Goal: Task Accomplishment & Management: Manage account settings

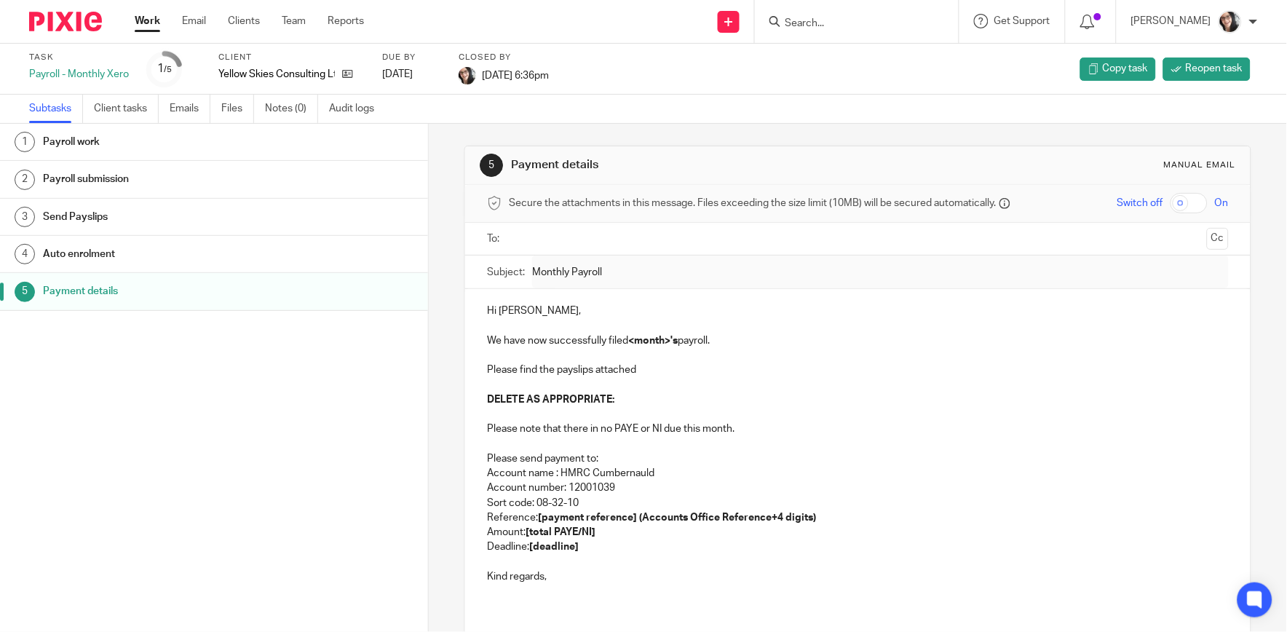
click at [153, 23] on link "Work" at bounding box center [147, 21] width 25 height 15
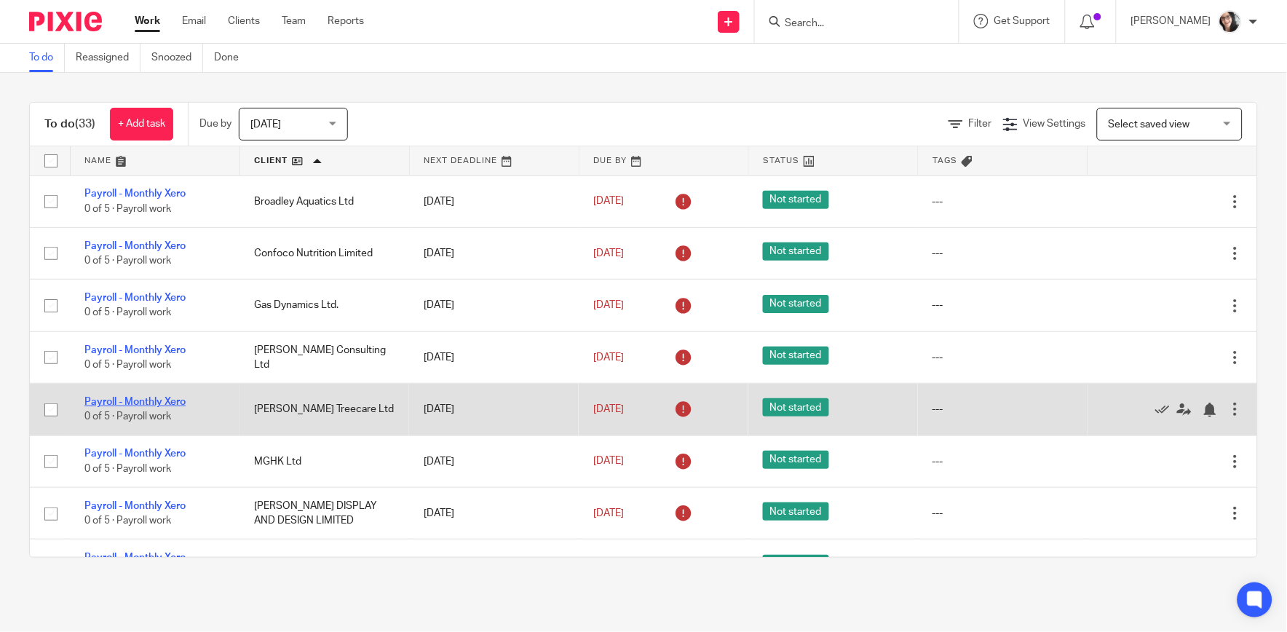
click at [169, 406] on link "Payroll - Monthly Xero" at bounding box center [134, 402] width 101 height 10
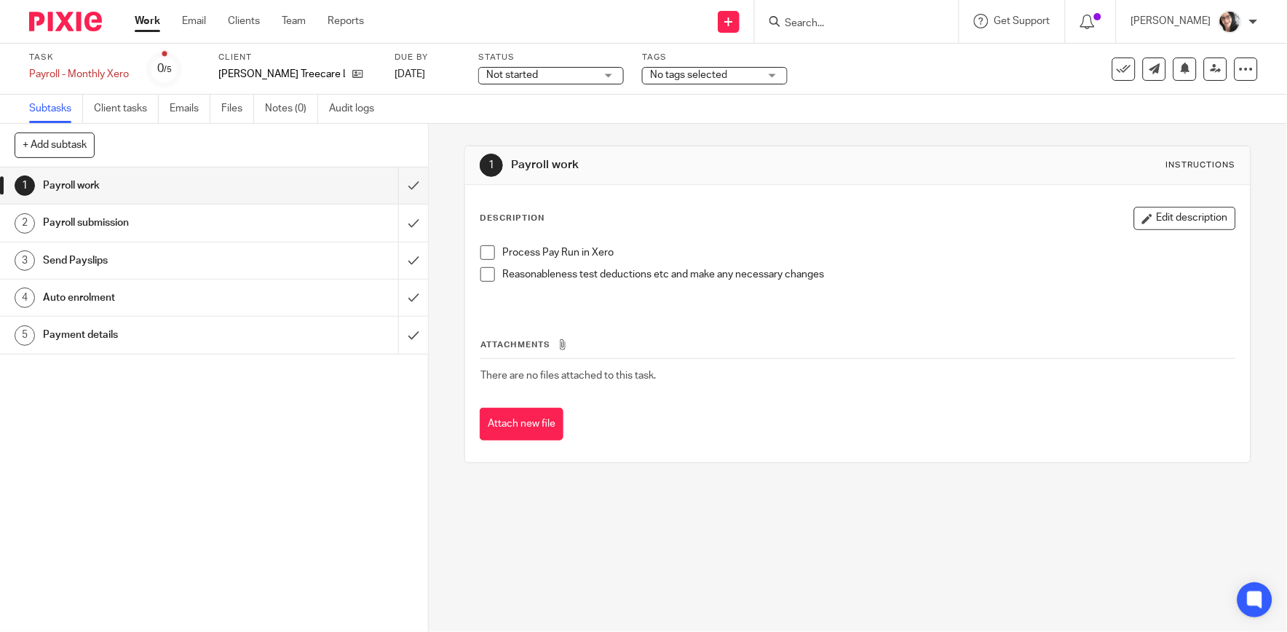
click at [117, 333] on h1 "Payment details" at bounding box center [156, 335] width 227 height 22
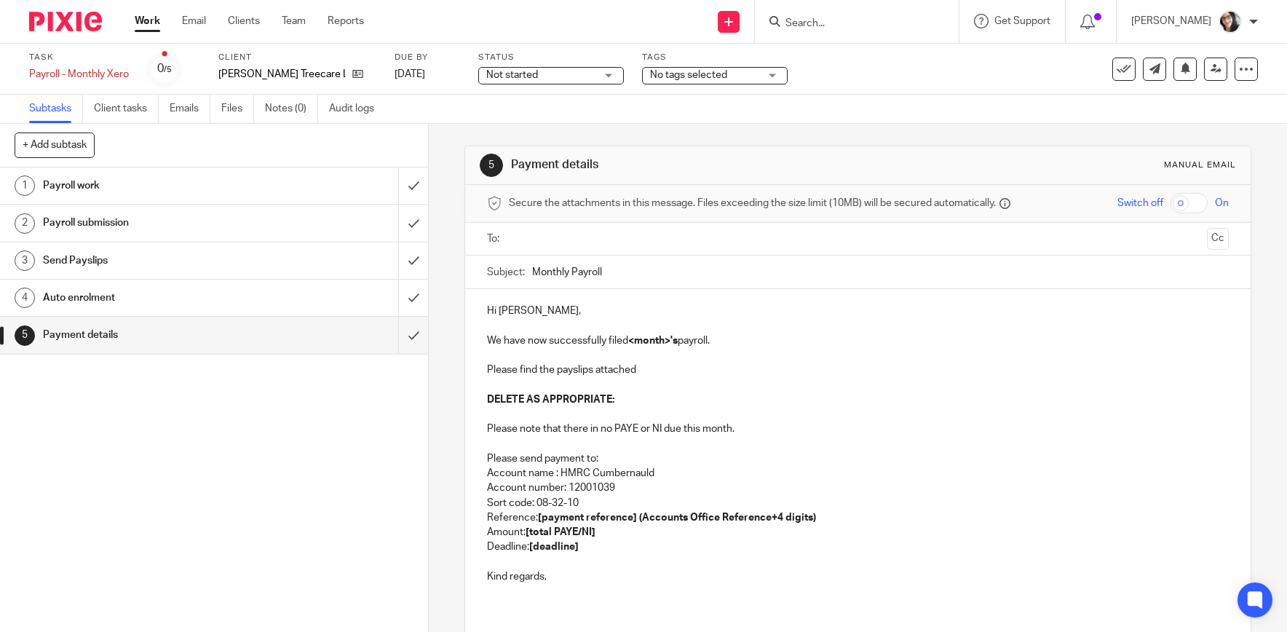
click at [579, 235] on input "text" at bounding box center [857, 239] width 687 height 17
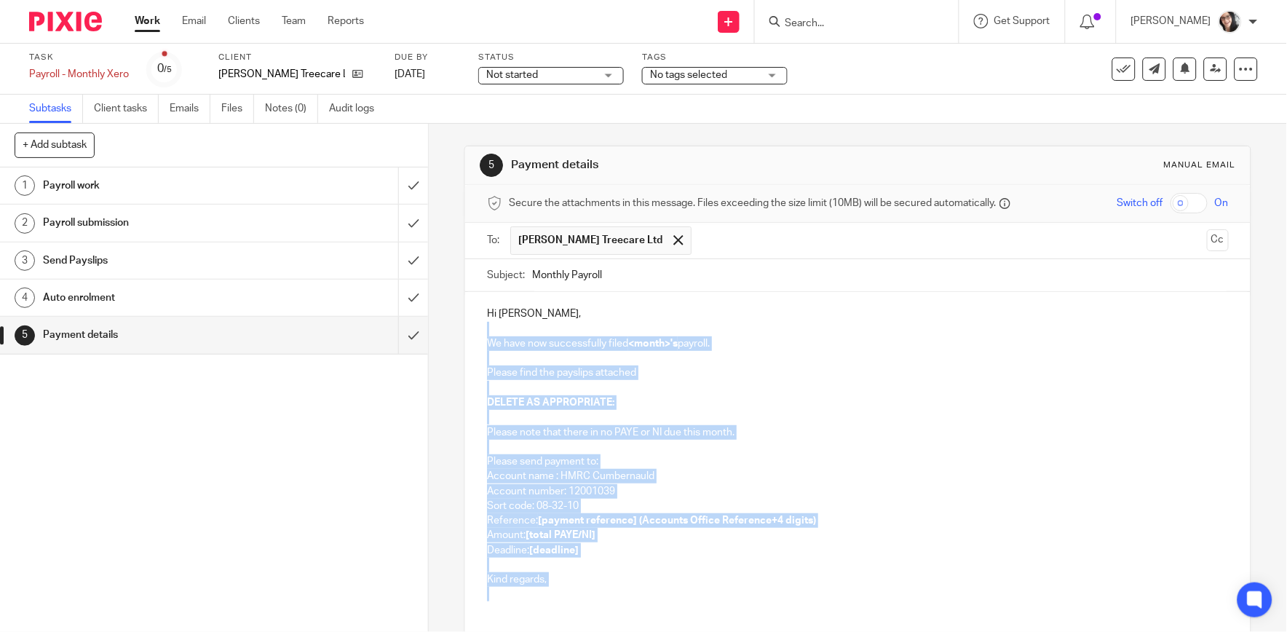
drag, startPoint x: 540, startPoint y: 593, endPoint x: 446, endPoint y: 329, distance: 280.3
click at [446, 329] on div "5 Payment details Manual email Secure the attachments in this message. Files ex…" at bounding box center [858, 378] width 858 height 508
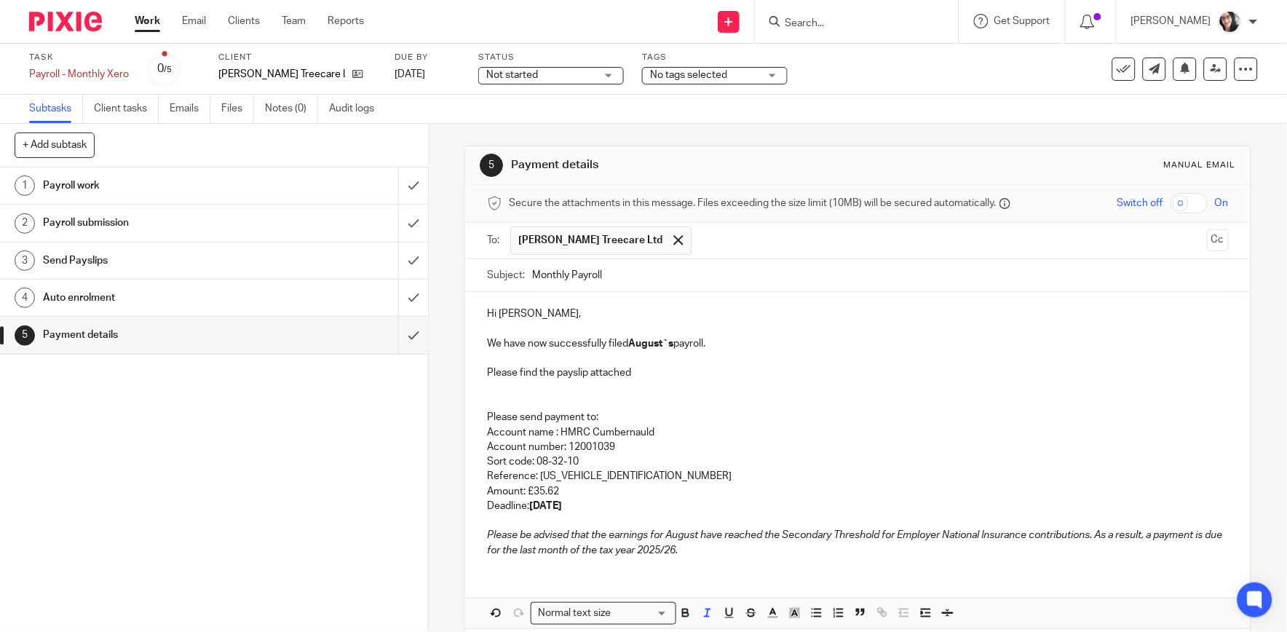
click at [585, 475] on p "Reference: 120PY014650582605" at bounding box center [857, 476] width 741 height 15
drag, startPoint x: 609, startPoint y: 479, endPoint x: 537, endPoint y: 472, distance: 73.2
click at [537, 472] on p "Reference: 120PY014650582605" at bounding box center [857, 476] width 741 height 15
click at [749, 279] on input "Monthly Payroll" at bounding box center [880, 275] width 696 height 33
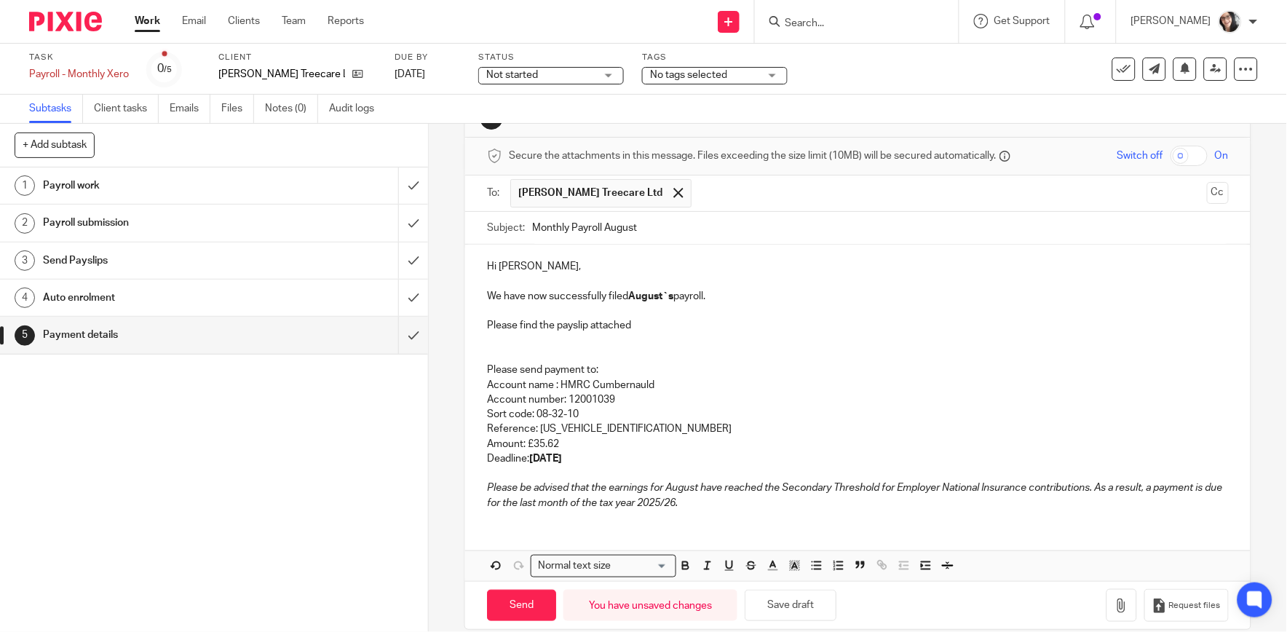
scroll to position [68, 0]
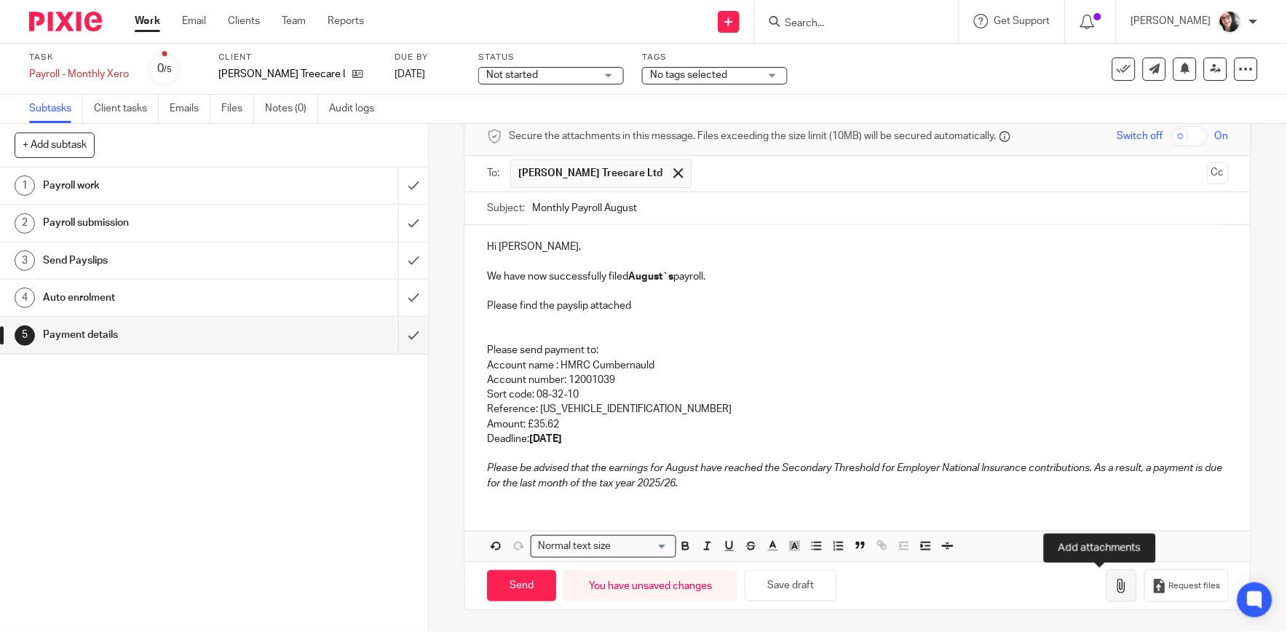
type input "Monthly Payroll August"
click at [1115, 590] on icon "button" at bounding box center [1122, 586] width 15 height 15
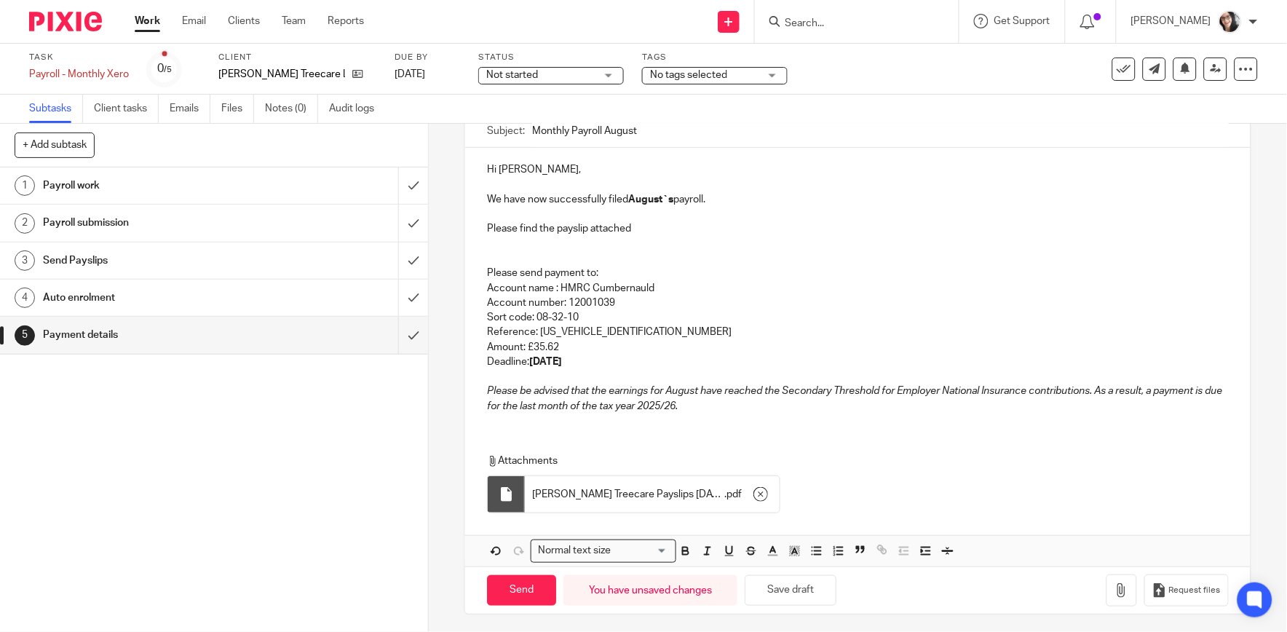
scroll to position [149, 0]
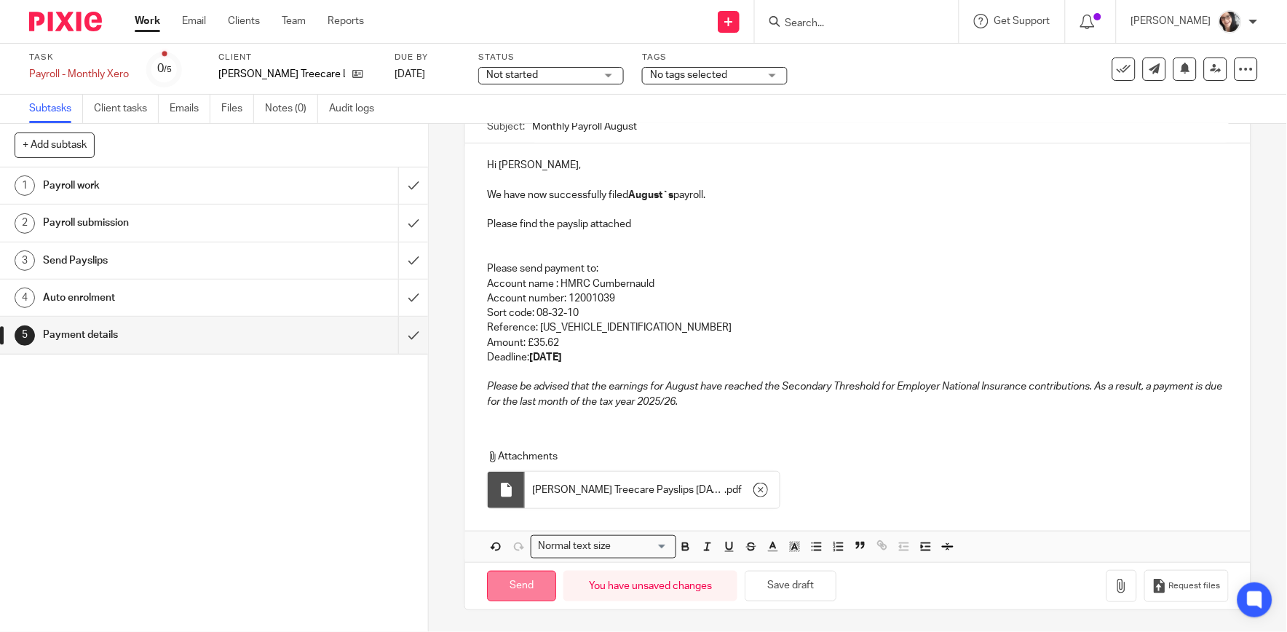
click at [535, 592] on input "Send" at bounding box center [521, 586] width 69 height 31
type input "Sent"
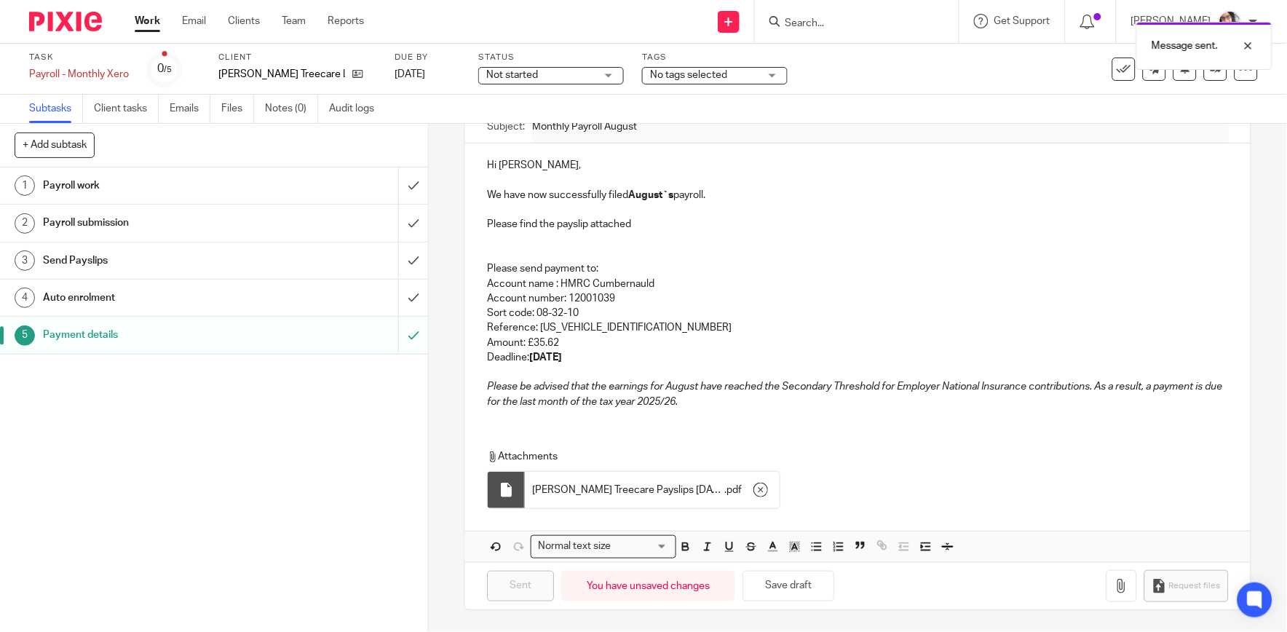
click at [1110, 68] on div "Message sent." at bounding box center [958, 42] width 629 height 55
click at [1111, 68] on div "Message sent." at bounding box center [958, 42] width 629 height 55
click at [1117, 68] on icon at bounding box center [1124, 69] width 15 height 15
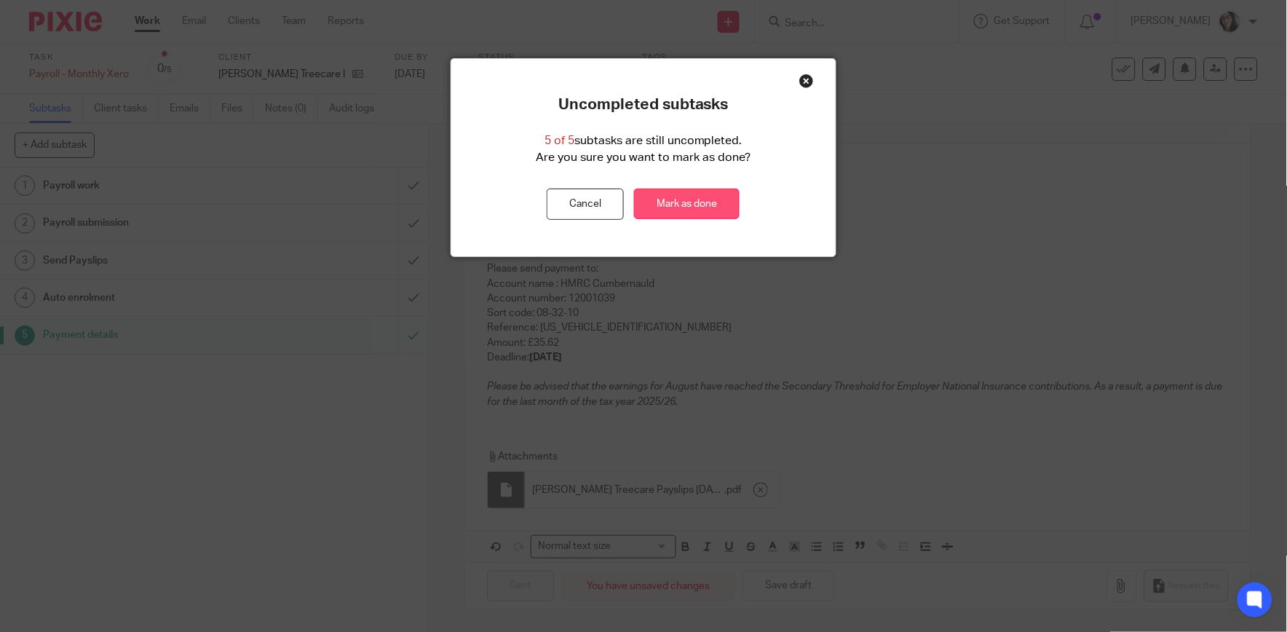
click at [684, 208] on link "Mark as done" at bounding box center [687, 204] width 106 height 31
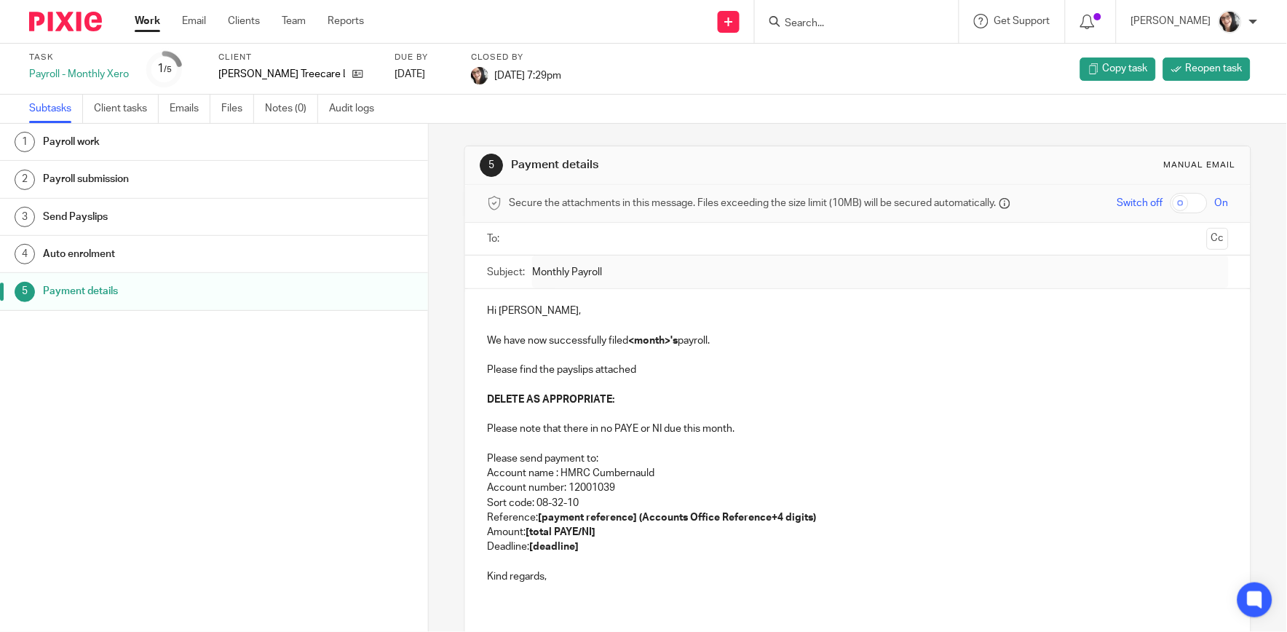
click at [150, 20] on link "Work" at bounding box center [147, 21] width 25 height 15
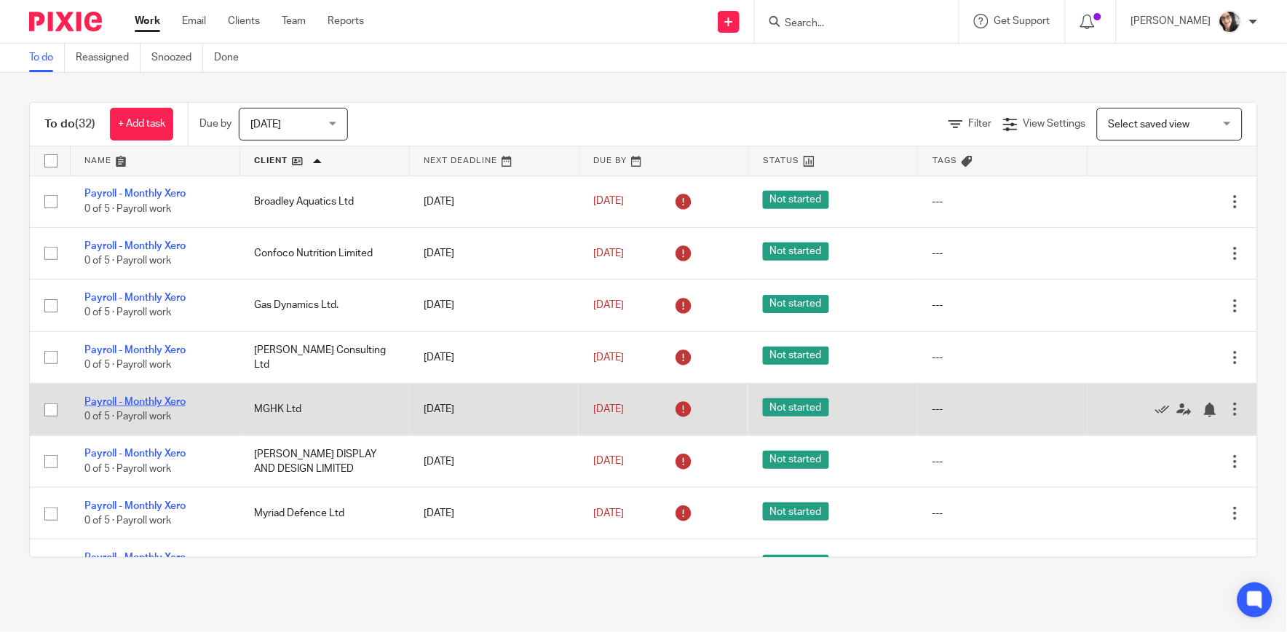
click at [165, 403] on link "Payroll - Monthly Xero" at bounding box center [134, 402] width 101 height 10
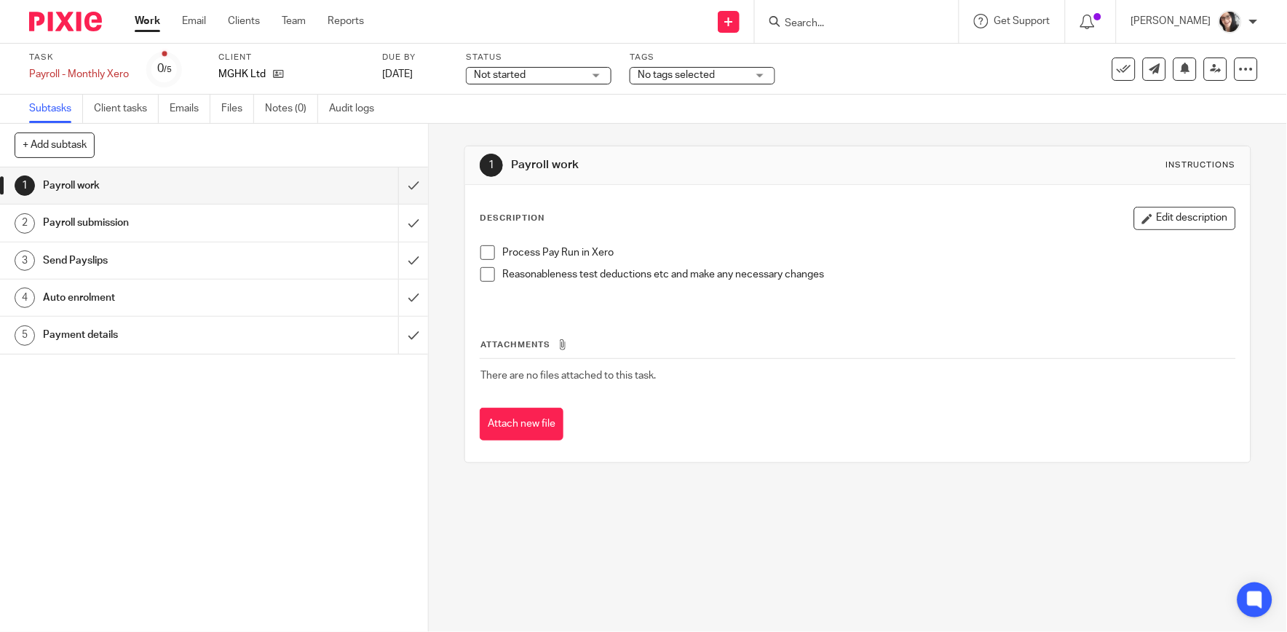
click at [96, 328] on h1 "Payment details" at bounding box center [156, 335] width 227 height 22
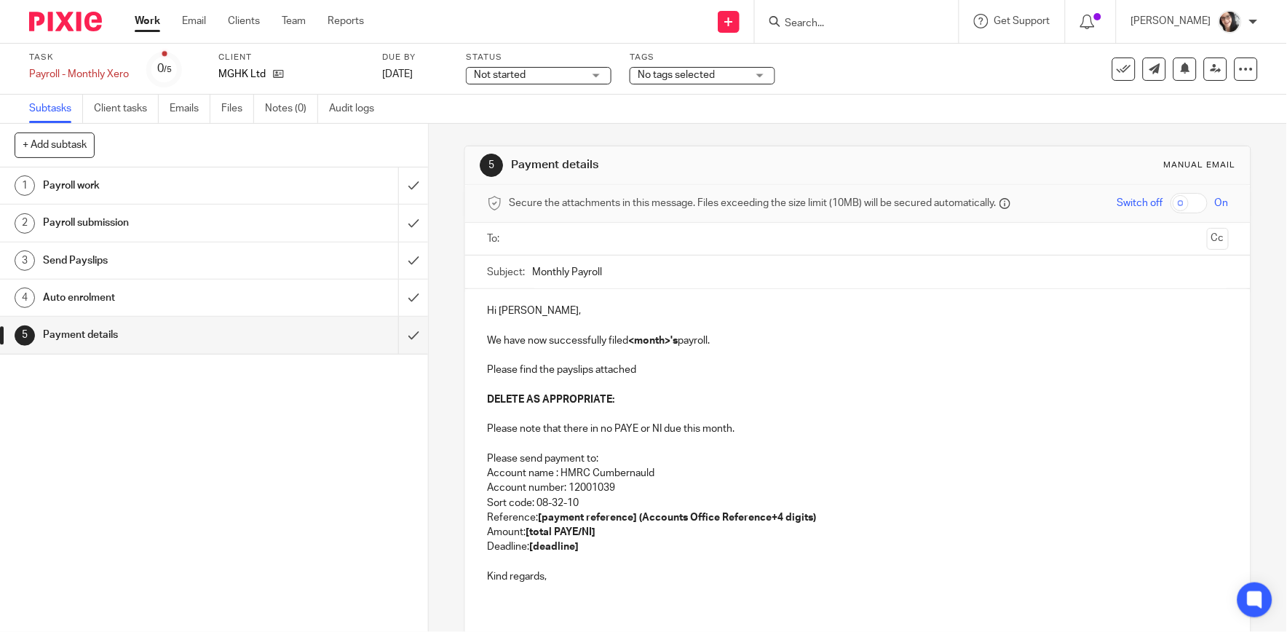
click at [562, 250] on ul at bounding box center [858, 239] width 696 height 24
click at [561, 243] on input "text" at bounding box center [857, 239] width 687 height 17
click at [569, 552] on strong "[deadline]" at bounding box center [554, 550] width 50 height 10
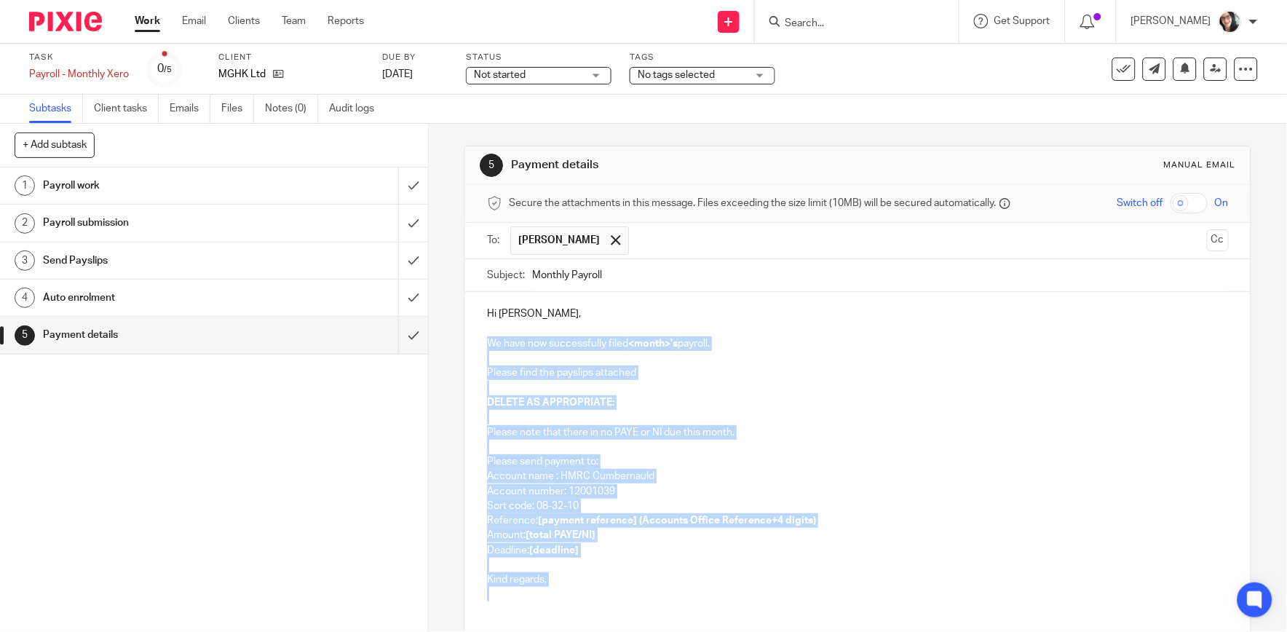
drag, startPoint x: 551, startPoint y: 607, endPoint x: 456, endPoint y: 347, distance: 276.9
click at [456, 347] on div "5 Payment details Manual email Secure the attachments in this message. Files ex…" at bounding box center [858, 378] width 858 height 508
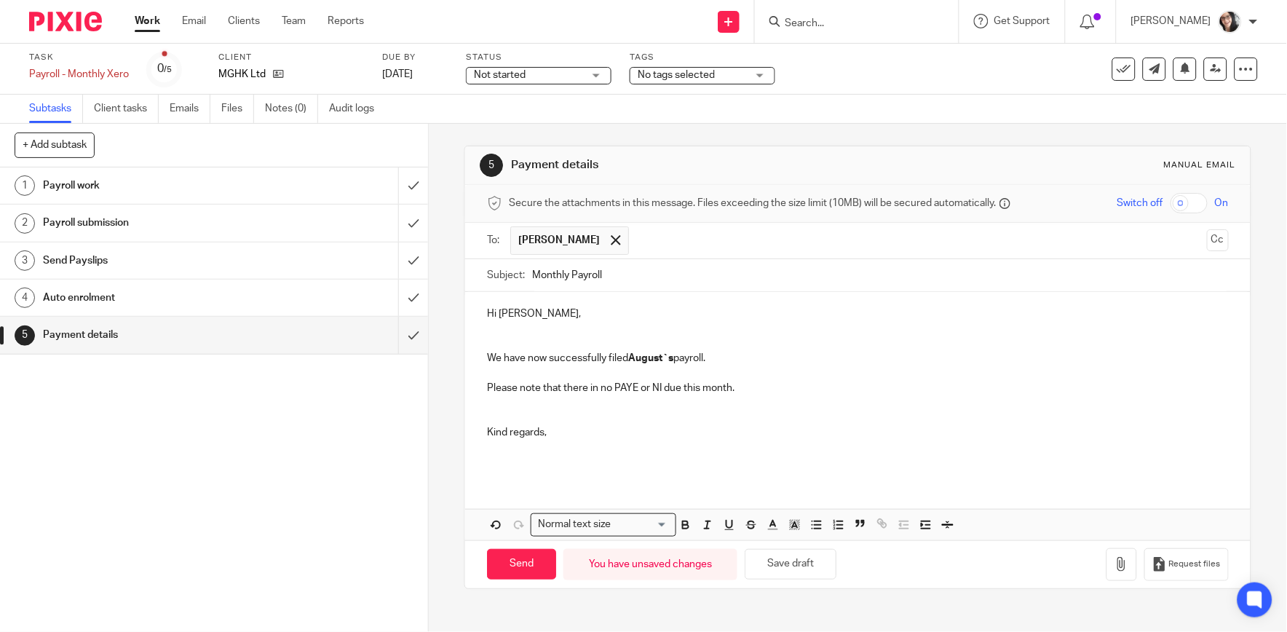
click at [636, 275] on input "Monthly Payroll" at bounding box center [880, 275] width 696 height 33
type input "Monthly Payroll August"
click at [719, 245] on input "text" at bounding box center [918, 240] width 565 height 28
click at [1115, 563] on icon "button" at bounding box center [1122, 564] width 15 height 15
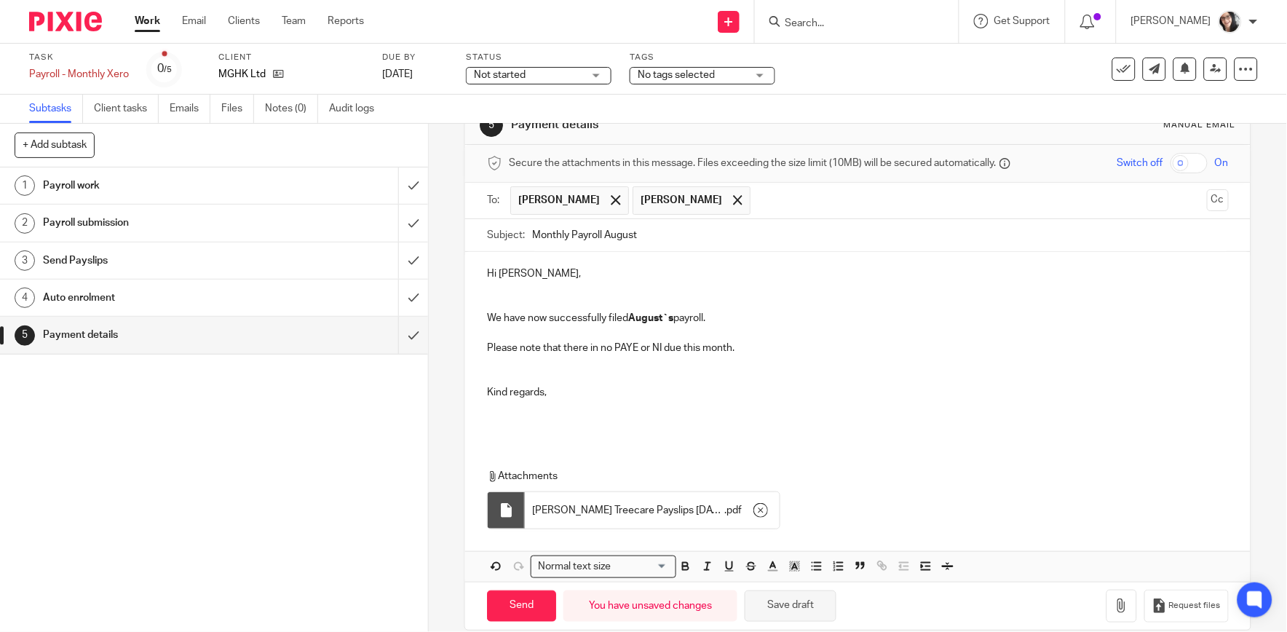
scroll to position [61, 0]
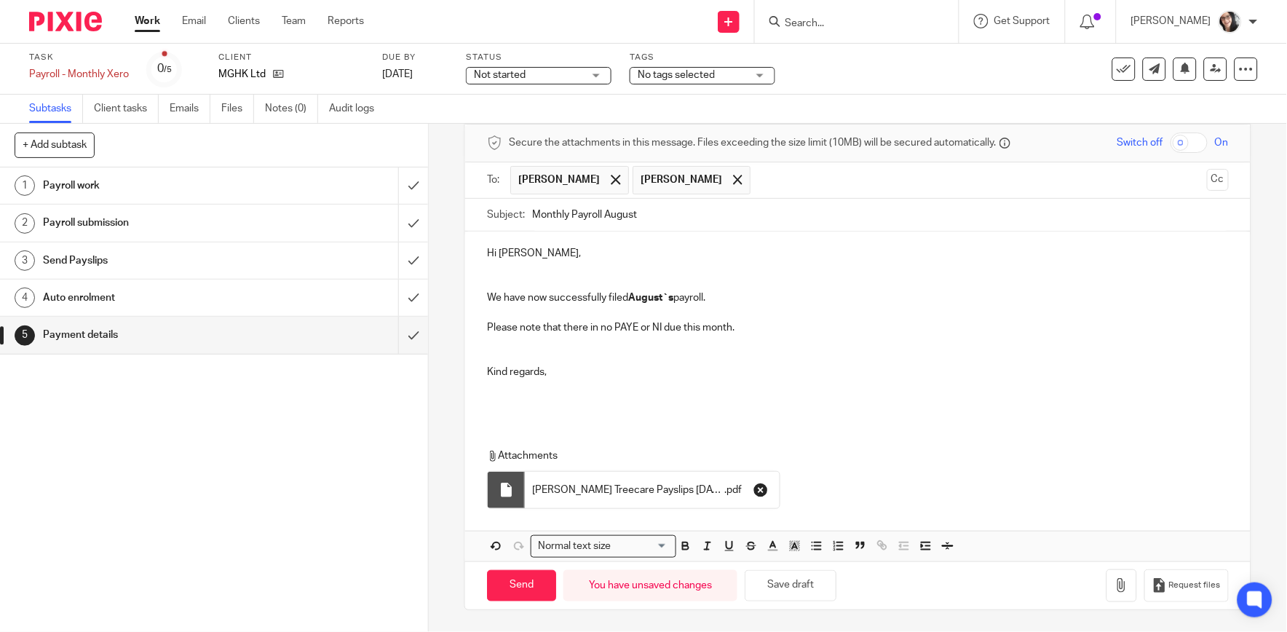
click at [754, 486] on icon "button" at bounding box center [761, 490] width 15 height 15
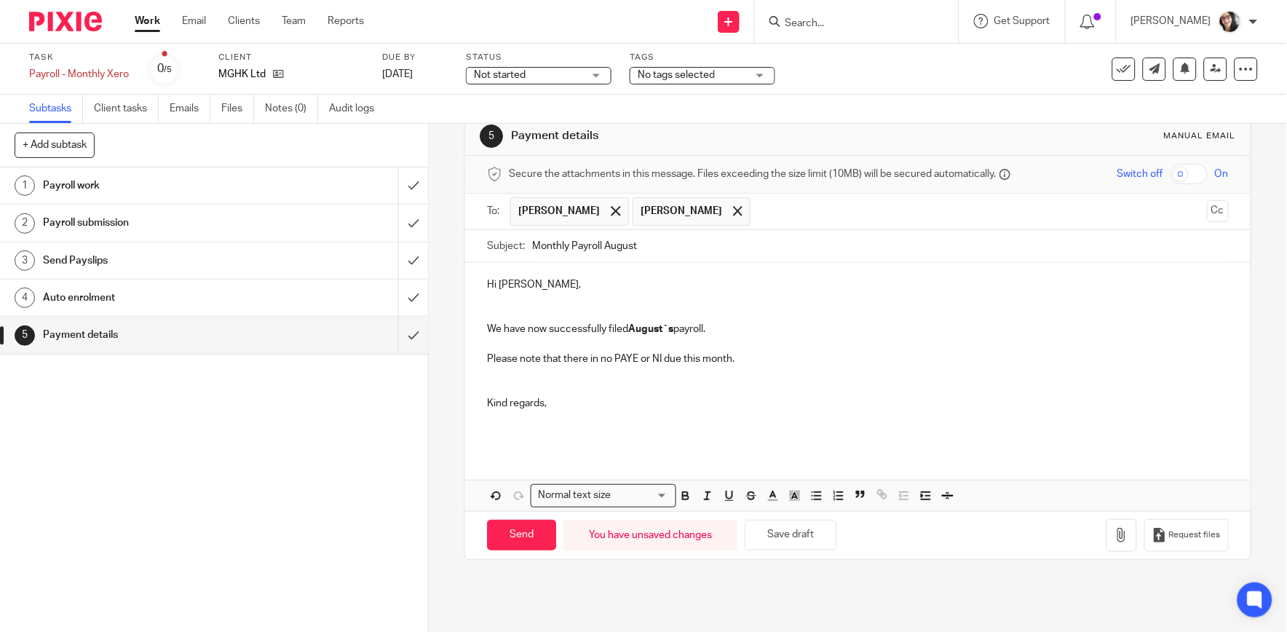
scroll to position [29, 0]
click at [1115, 537] on icon "button" at bounding box center [1122, 535] width 15 height 15
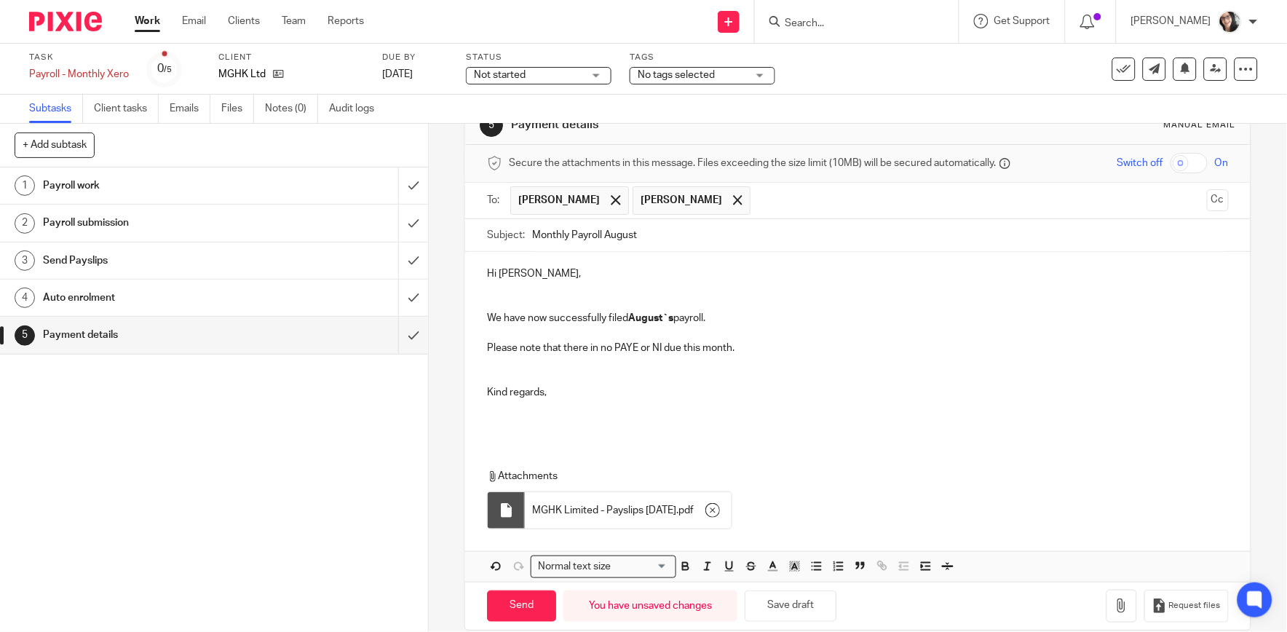
scroll to position [61, 0]
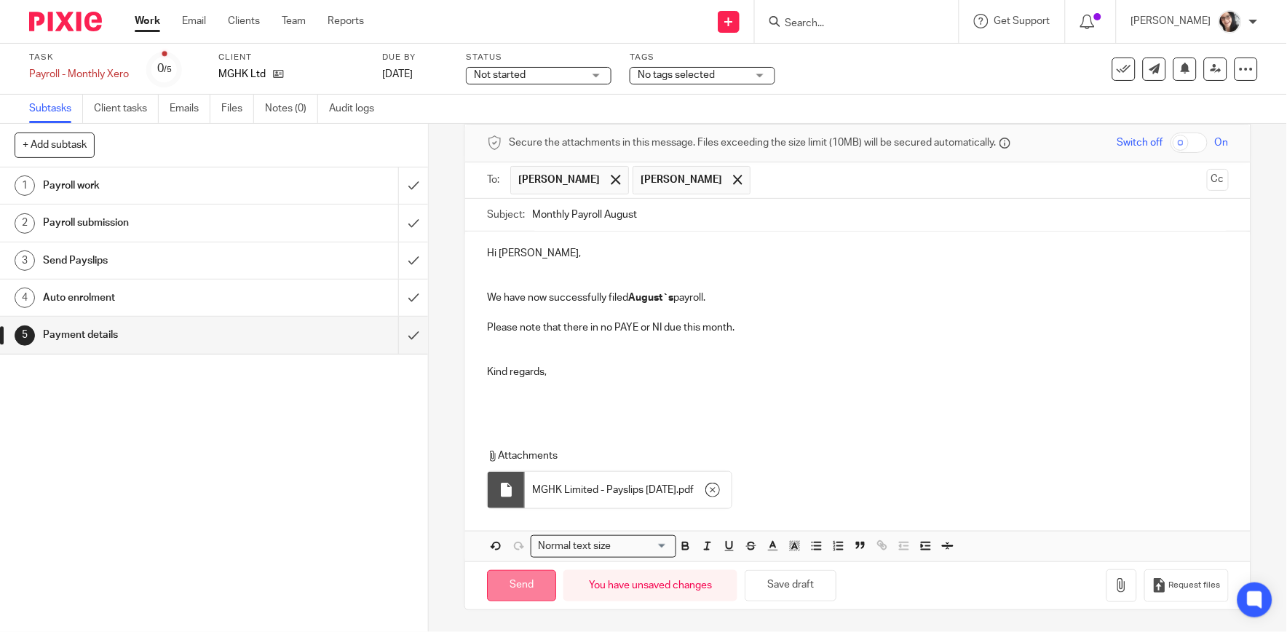
click at [529, 583] on input "Send" at bounding box center [521, 585] width 69 height 31
type input "Sent"
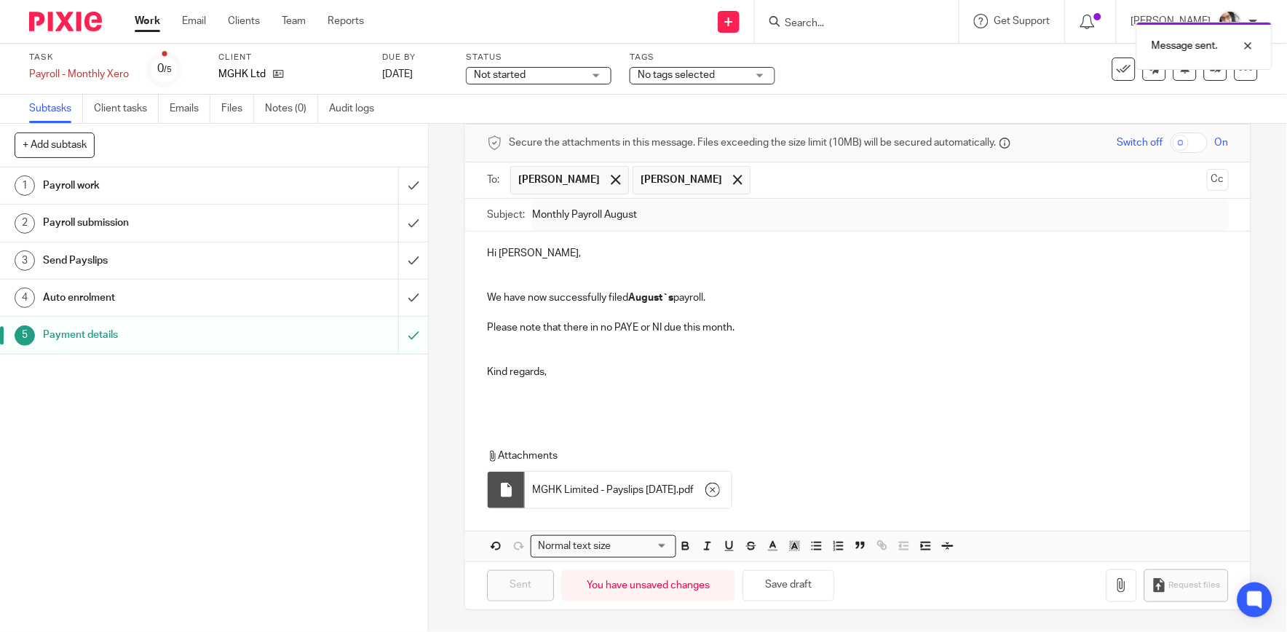
click at [1117, 66] on div "Message sent." at bounding box center [958, 42] width 629 height 55
click at [1114, 69] on div "Message sent." at bounding box center [958, 42] width 629 height 55
click at [1117, 74] on icon at bounding box center [1124, 69] width 15 height 15
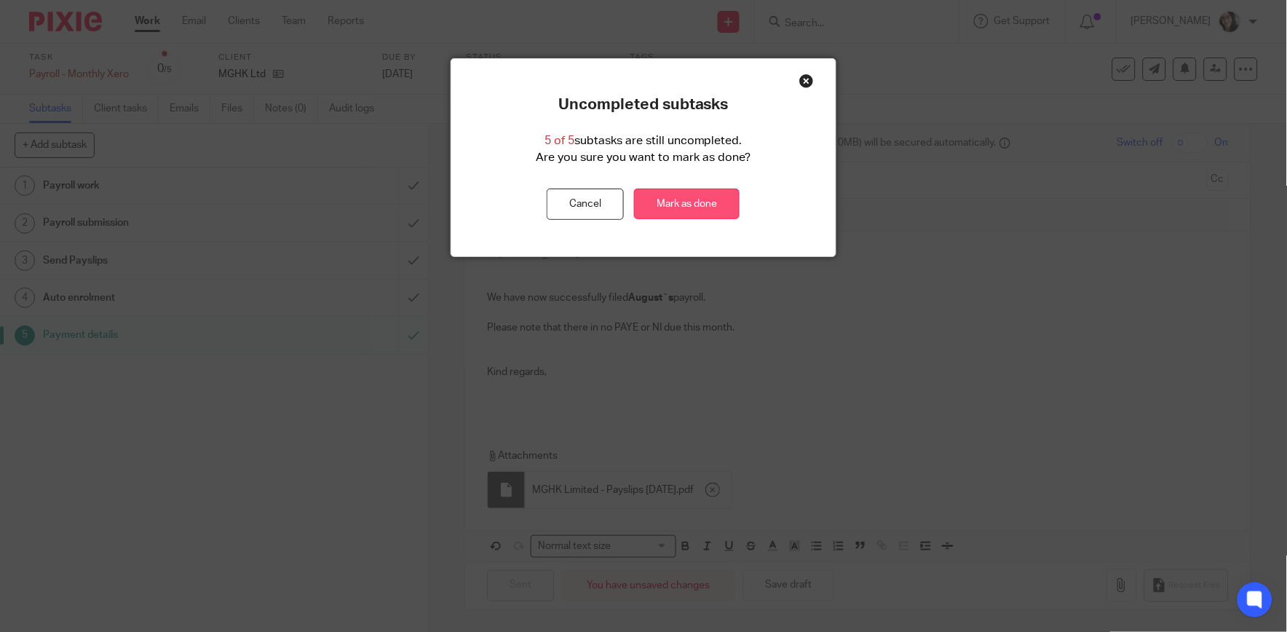
click at [702, 200] on link "Mark as done" at bounding box center [687, 204] width 106 height 31
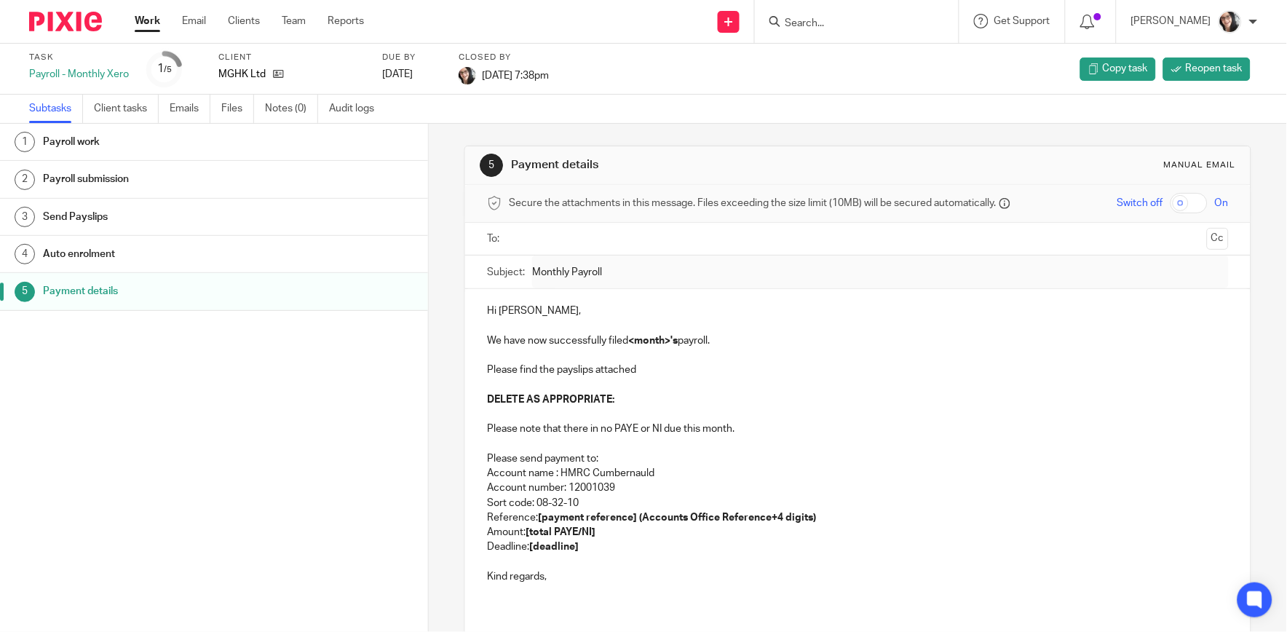
click at [155, 22] on link "Work" at bounding box center [147, 21] width 25 height 15
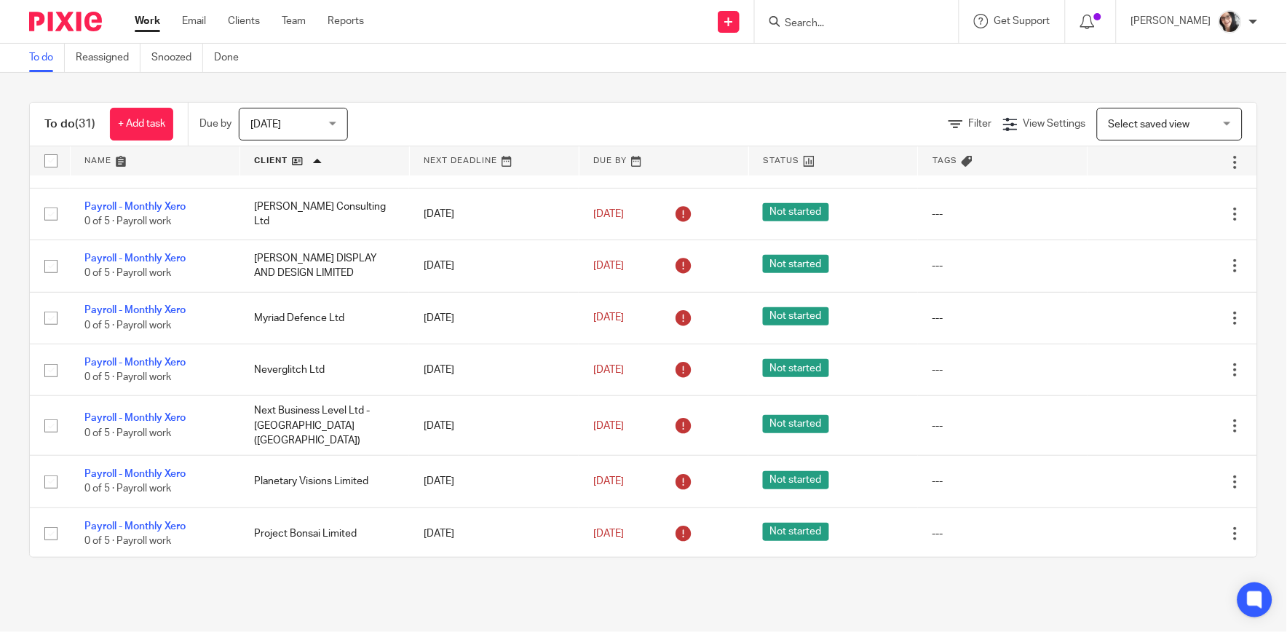
scroll to position [162, 0]
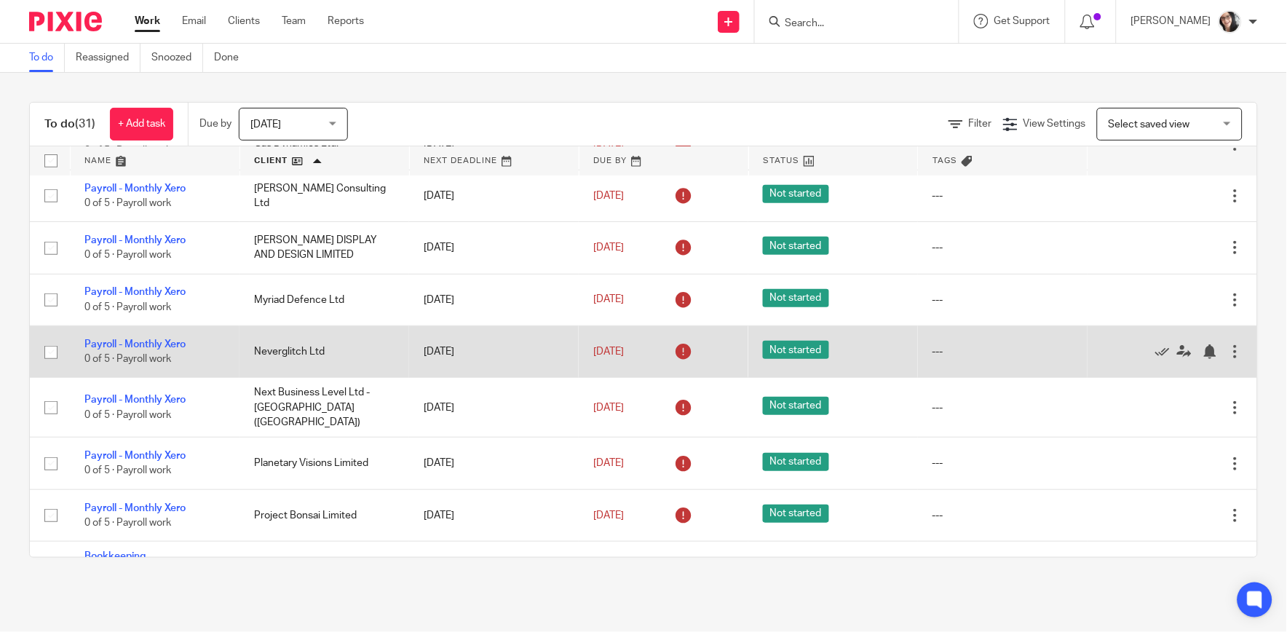
click at [1228, 350] on div at bounding box center [1235, 351] width 15 height 15
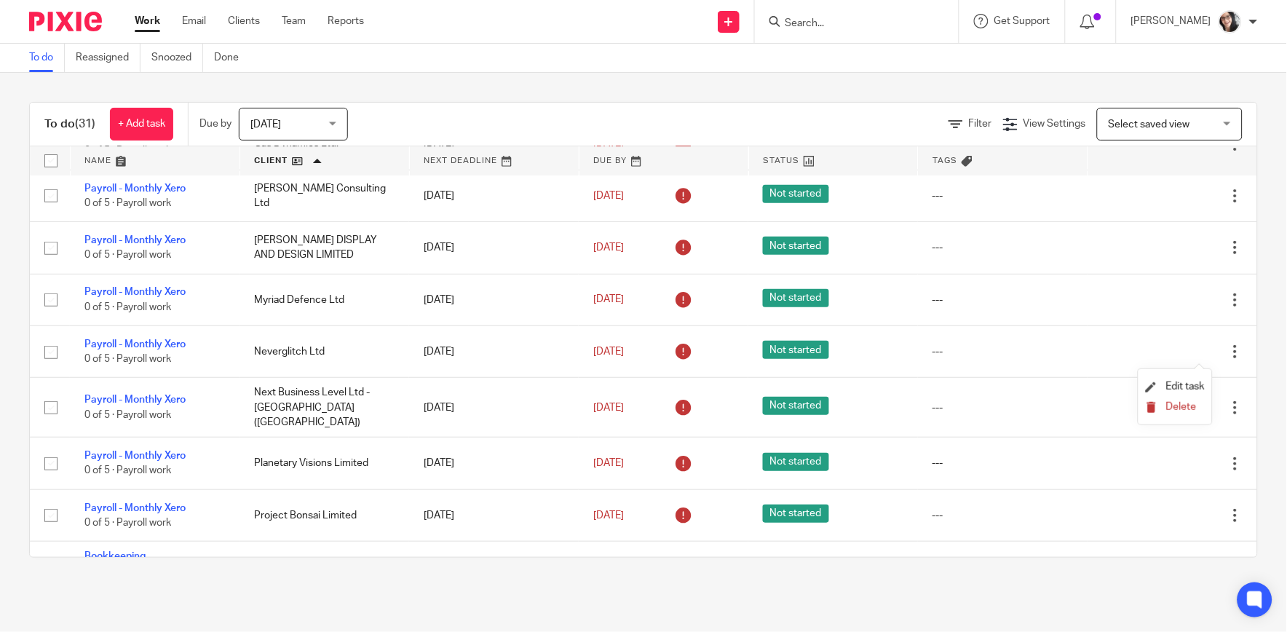
click at [1188, 406] on span "Delete" at bounding box center [1181, 407] width 31 height 10
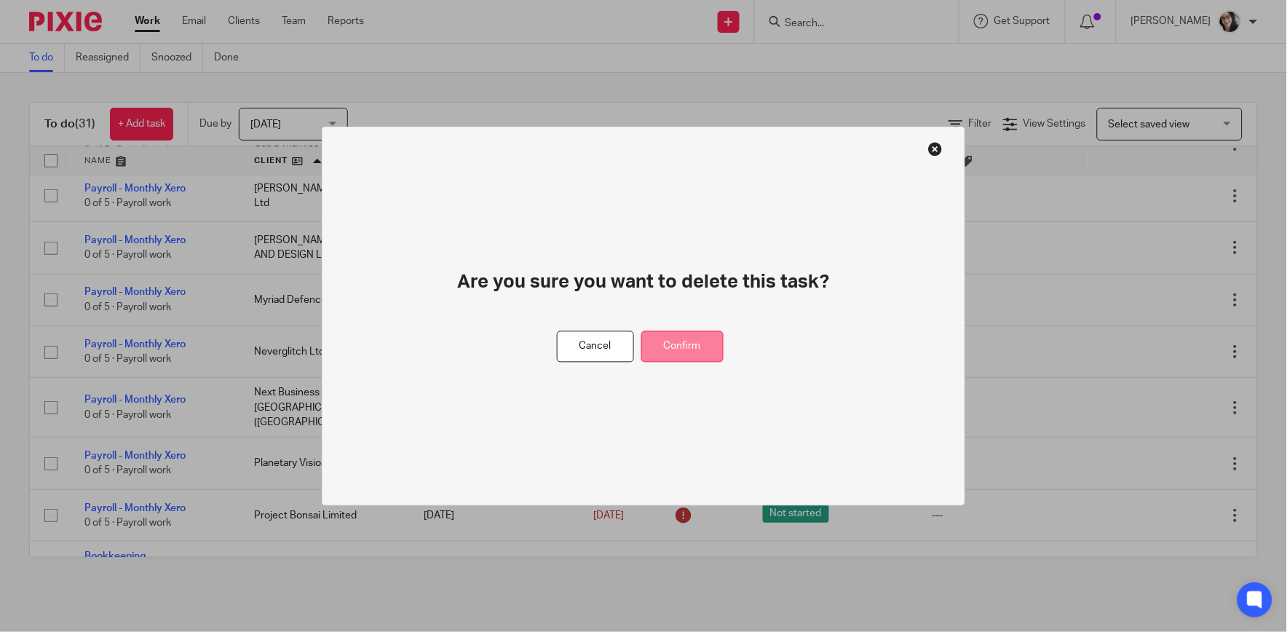
click at [696, 343] on button "Confirm" at bounding box center [682, 346] width 82 height 31
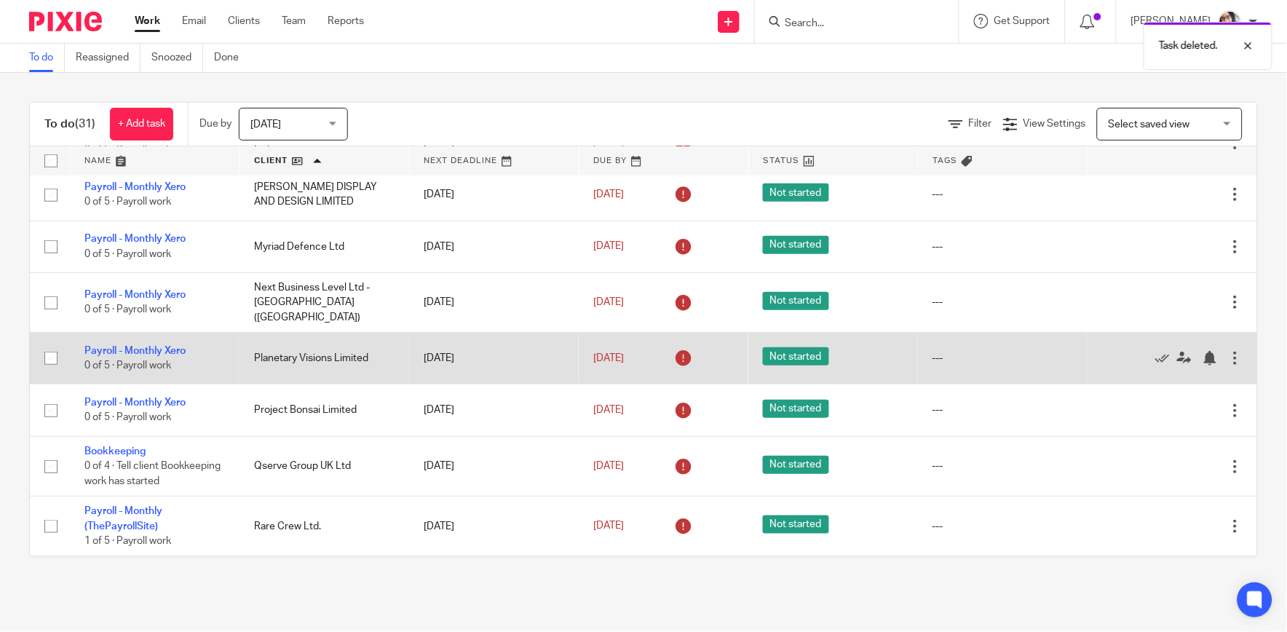
scroll to position [242, 0]
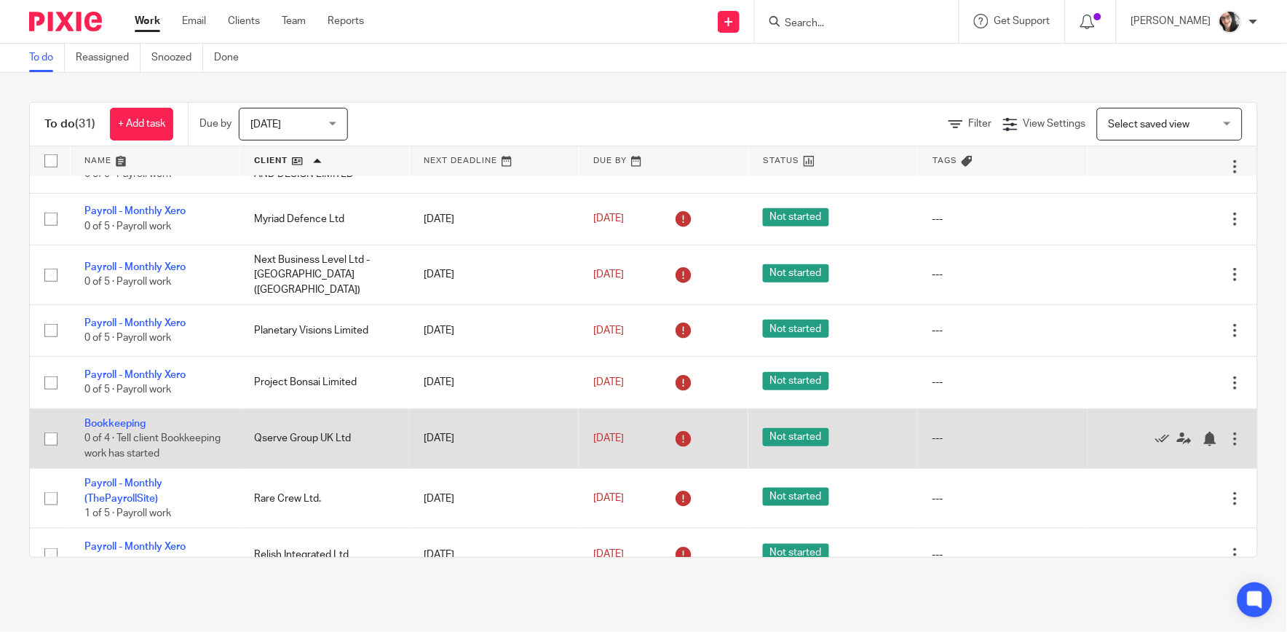
click at [1228, 445] on div at bounding box center [1235, 439] width 15 height 15
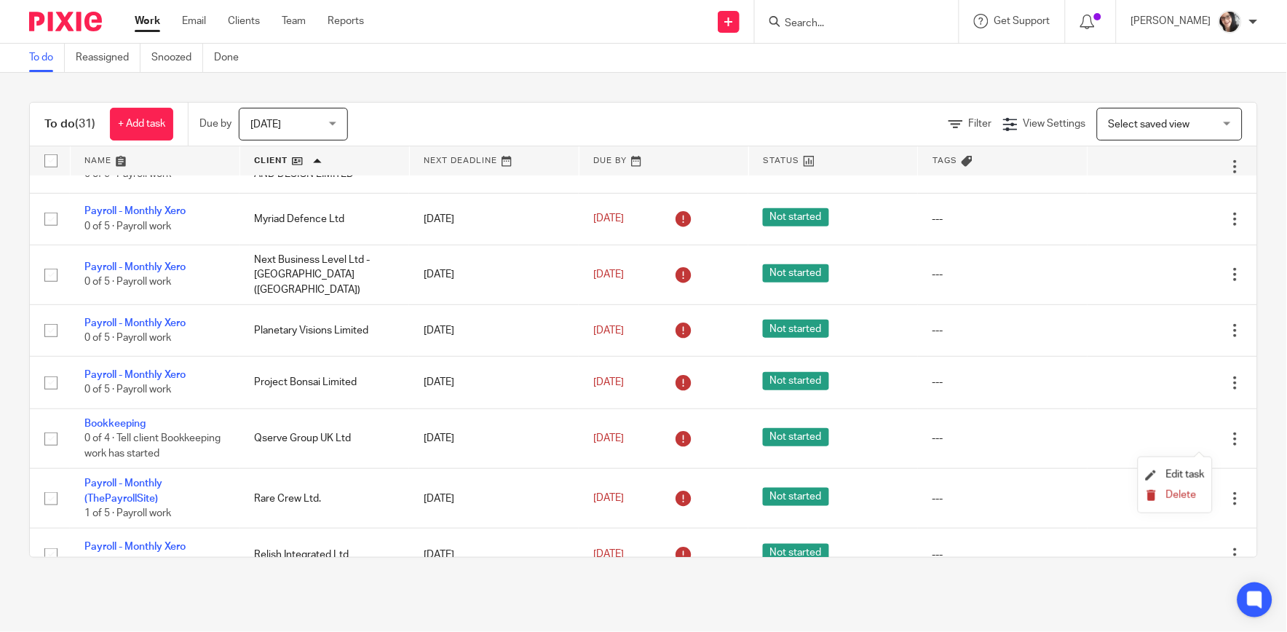
click at [1185, 497] on span "Delete" at bounding box center [1181, 495] width 31 height 10
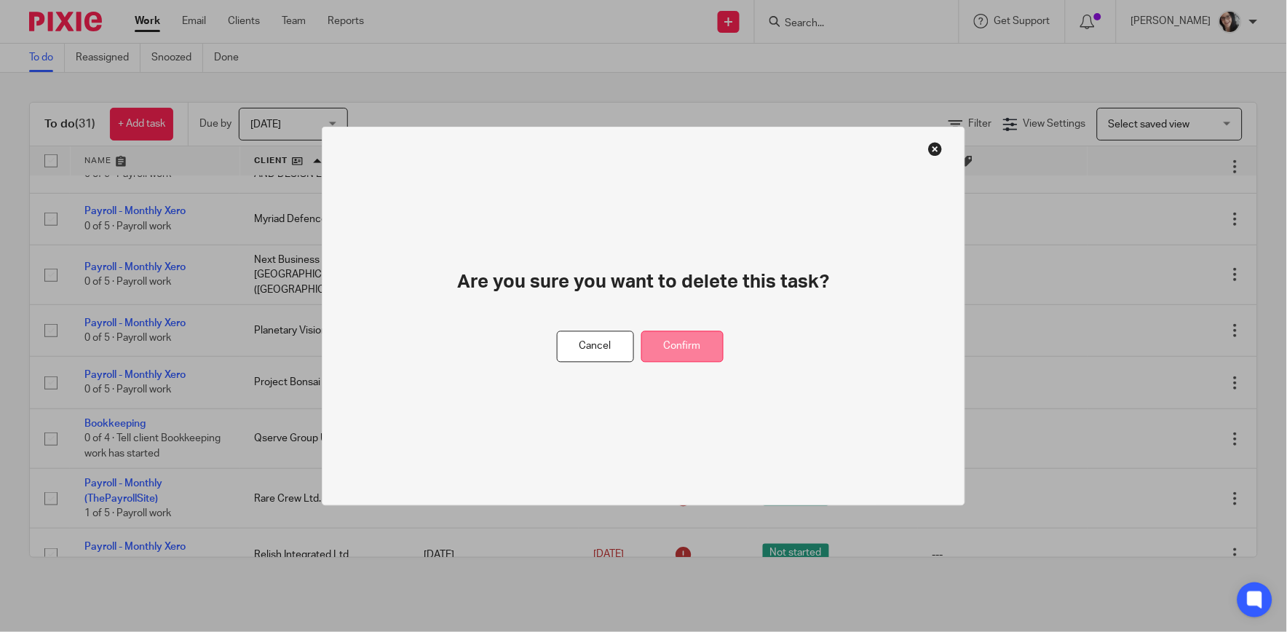
click at [705, 332] on button "Confirm" at bounding box center [682, 346] width 82 height 31
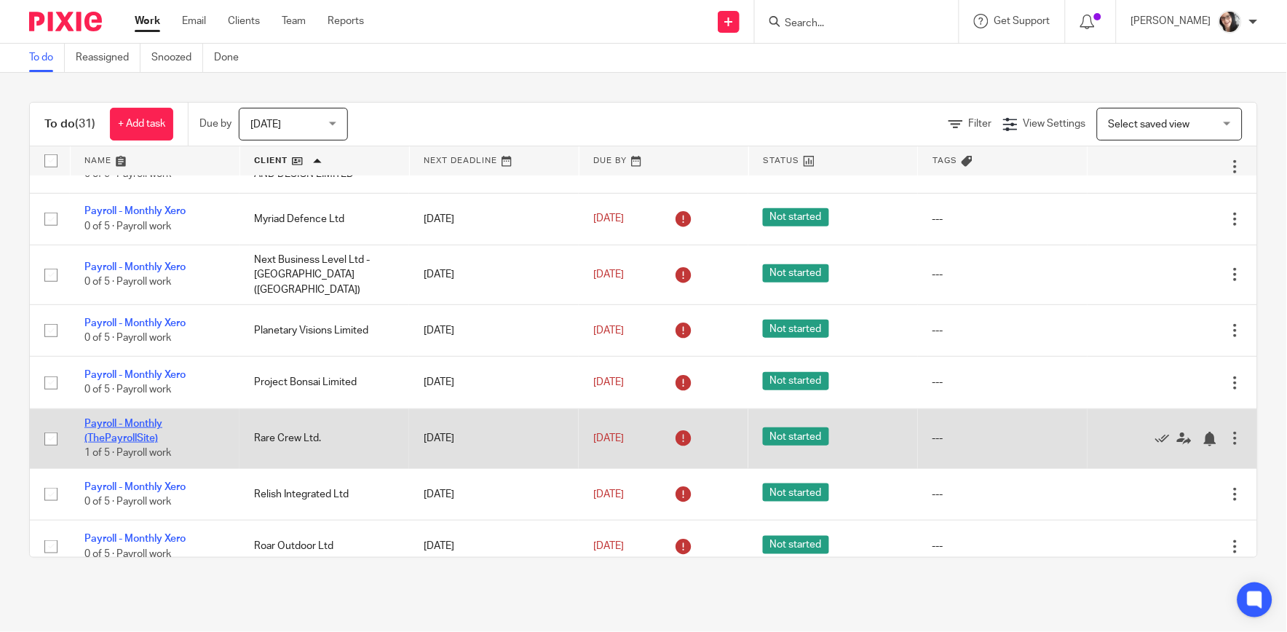
click at [141, 419] on link "Payroll - Monthly (ThePayrollSite)" at bounding box center [123, 431] width 78 height 25
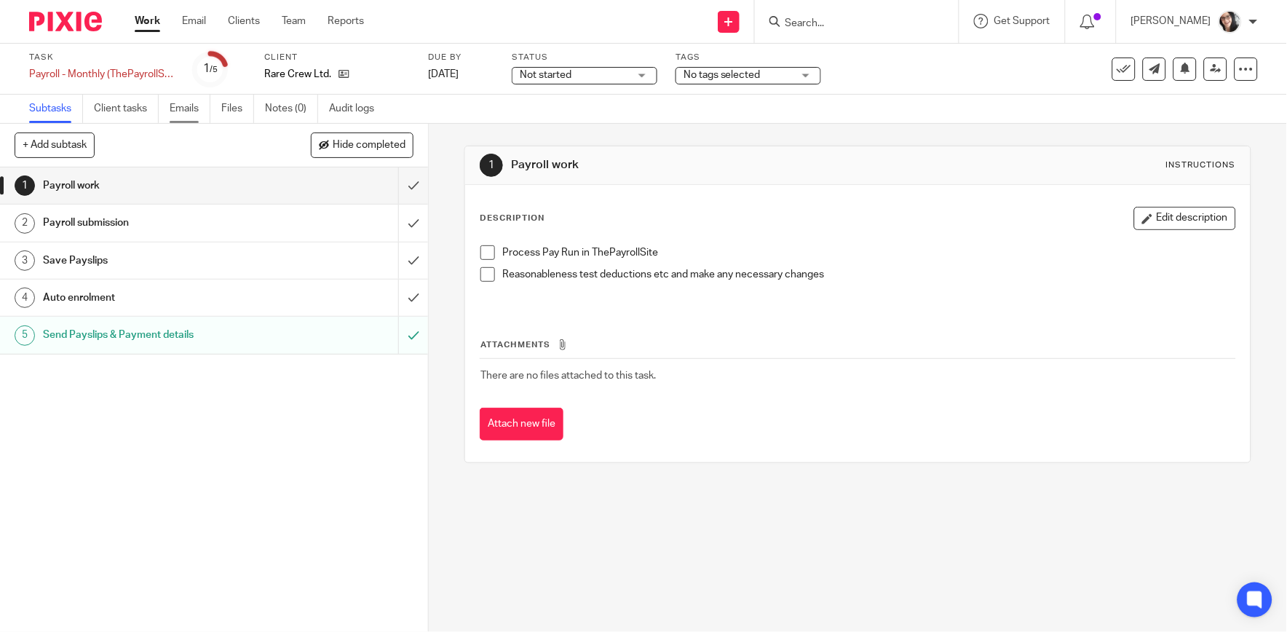
click at [195, 111] on link "Emails" at bounding box center [190, 109] width 41 height 28
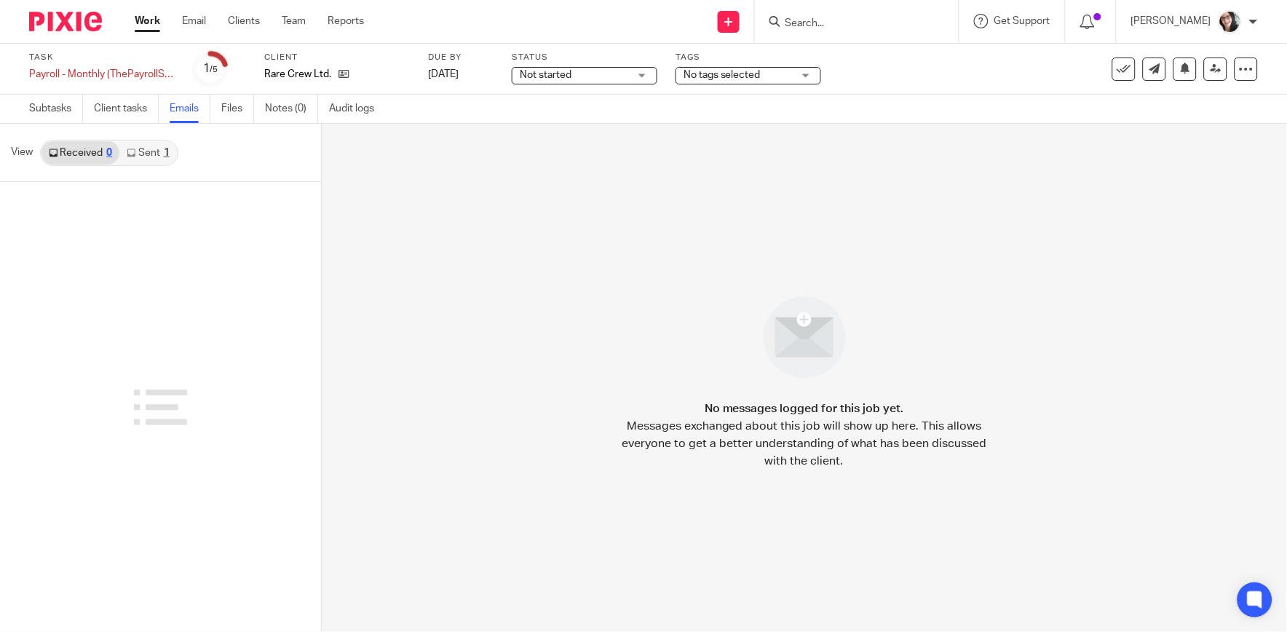
click at [162, 146] on link "Sent 1" at bounding box center [147, 152] width 57 height 23
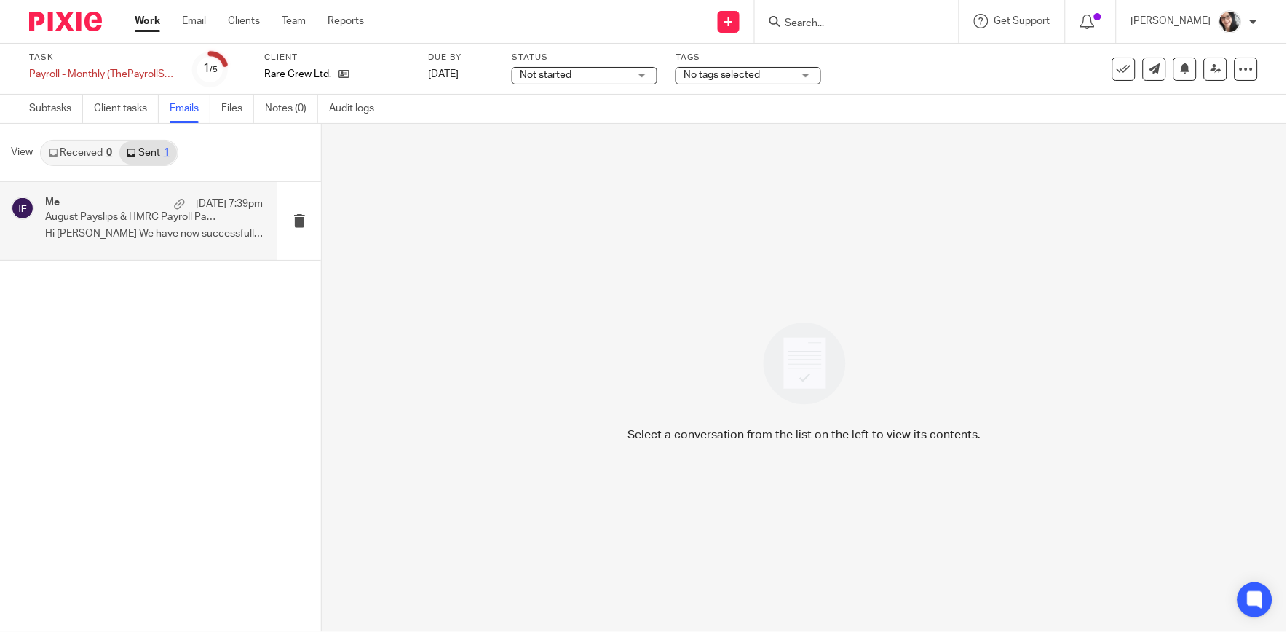
click at [138, 216] on p "August Payslips & HMRC Payroll Payment Due" at bounding box center [132, 217] width 174 height 12
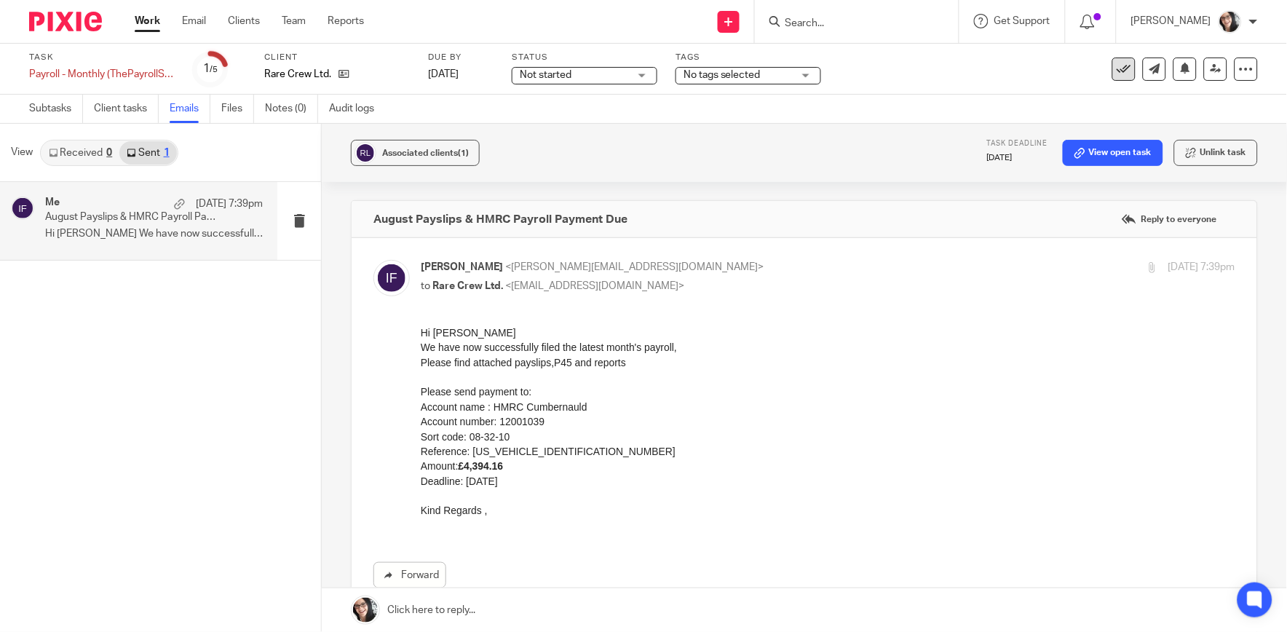
click at [1120, 70] on button at bounding box center [1124, 69] width 23 height 23
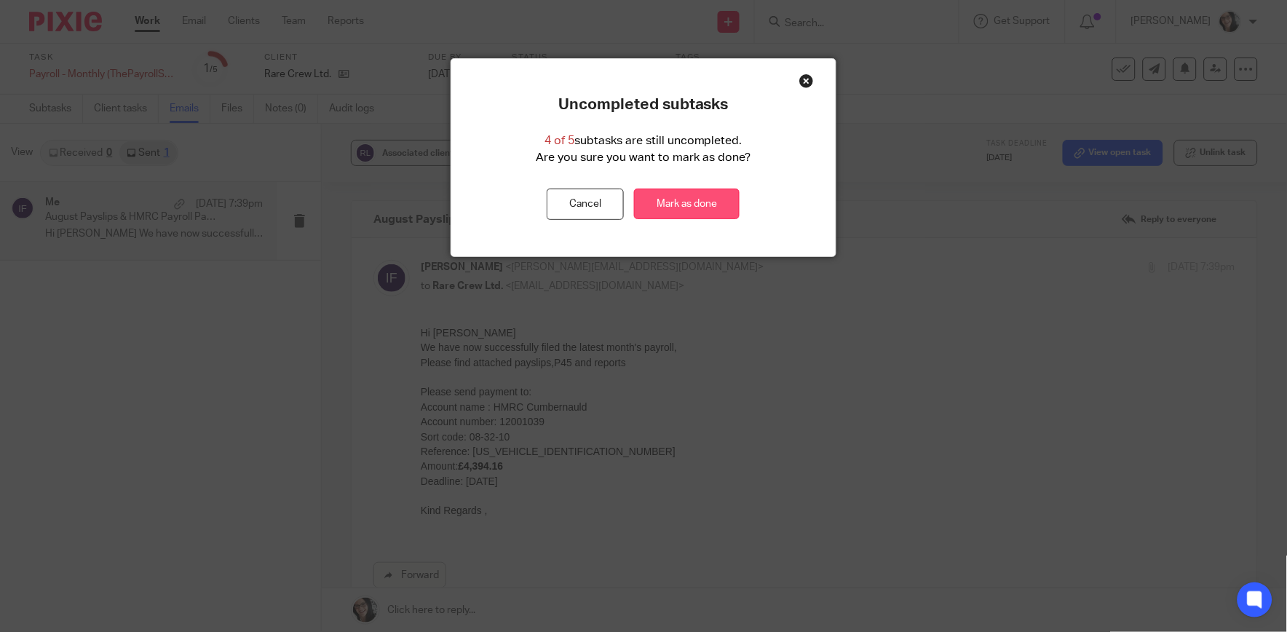
click at [710, 201] on link "Mark as done" at bounding box center [687, 204] width 106 height 31
